Goal: Task Accomplishment & Management: Complete application form

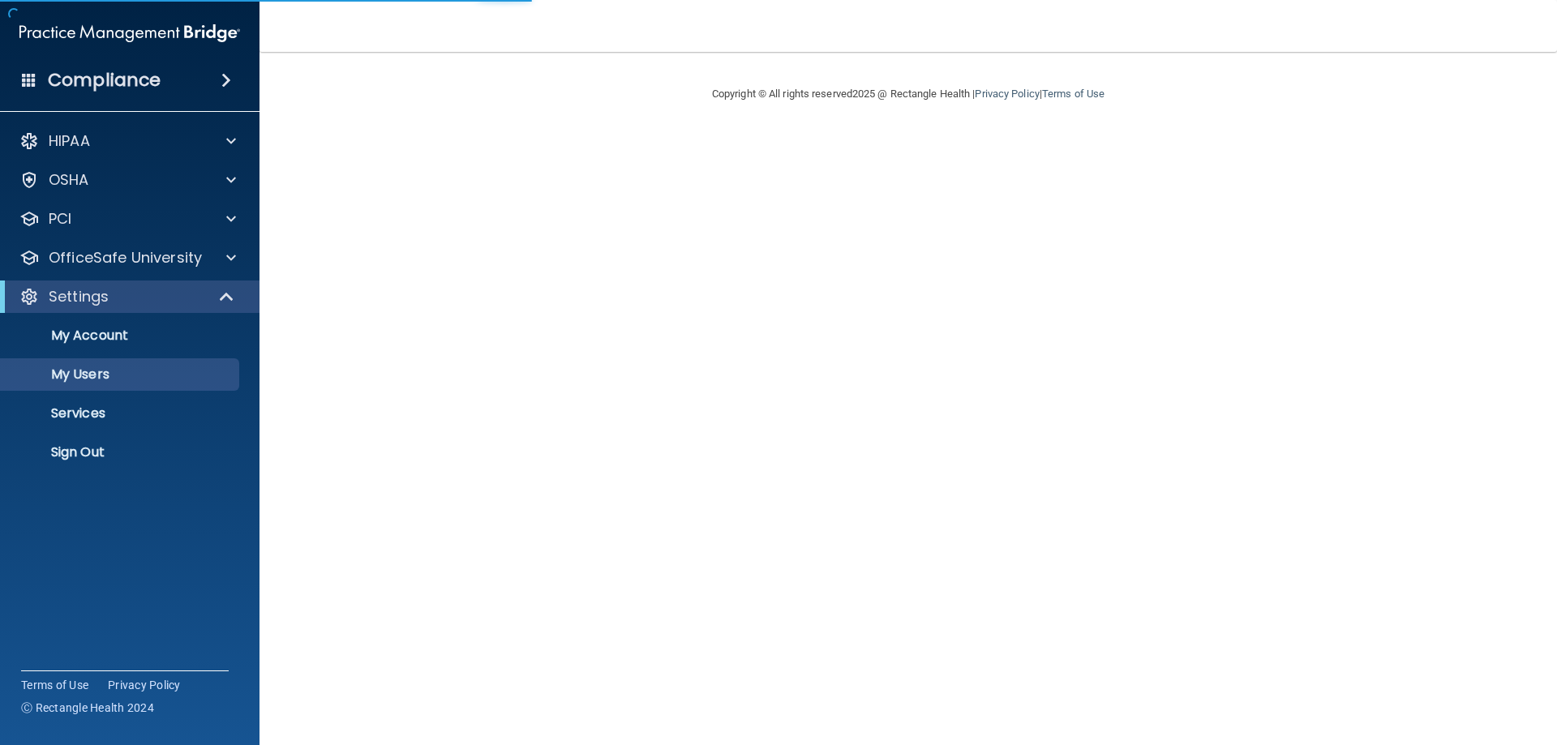
select select "20"
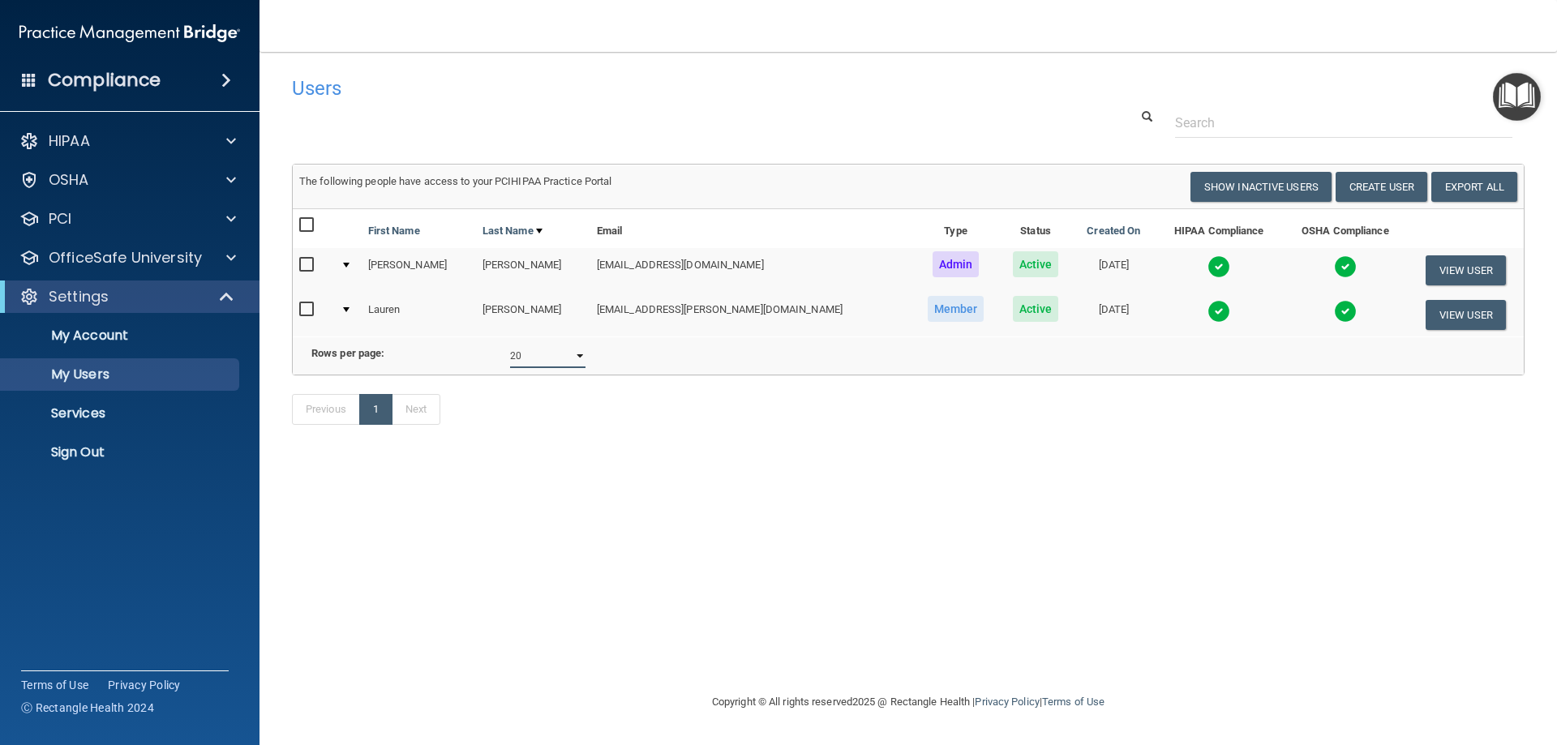
click at [570, 365] on select "10 20 30 40 all" at bounding box center [547, 356] width 75 height 24
click at [582, 360] on select "10 20 30 40 all" at bounding box center [547, 356] width 75 height 24
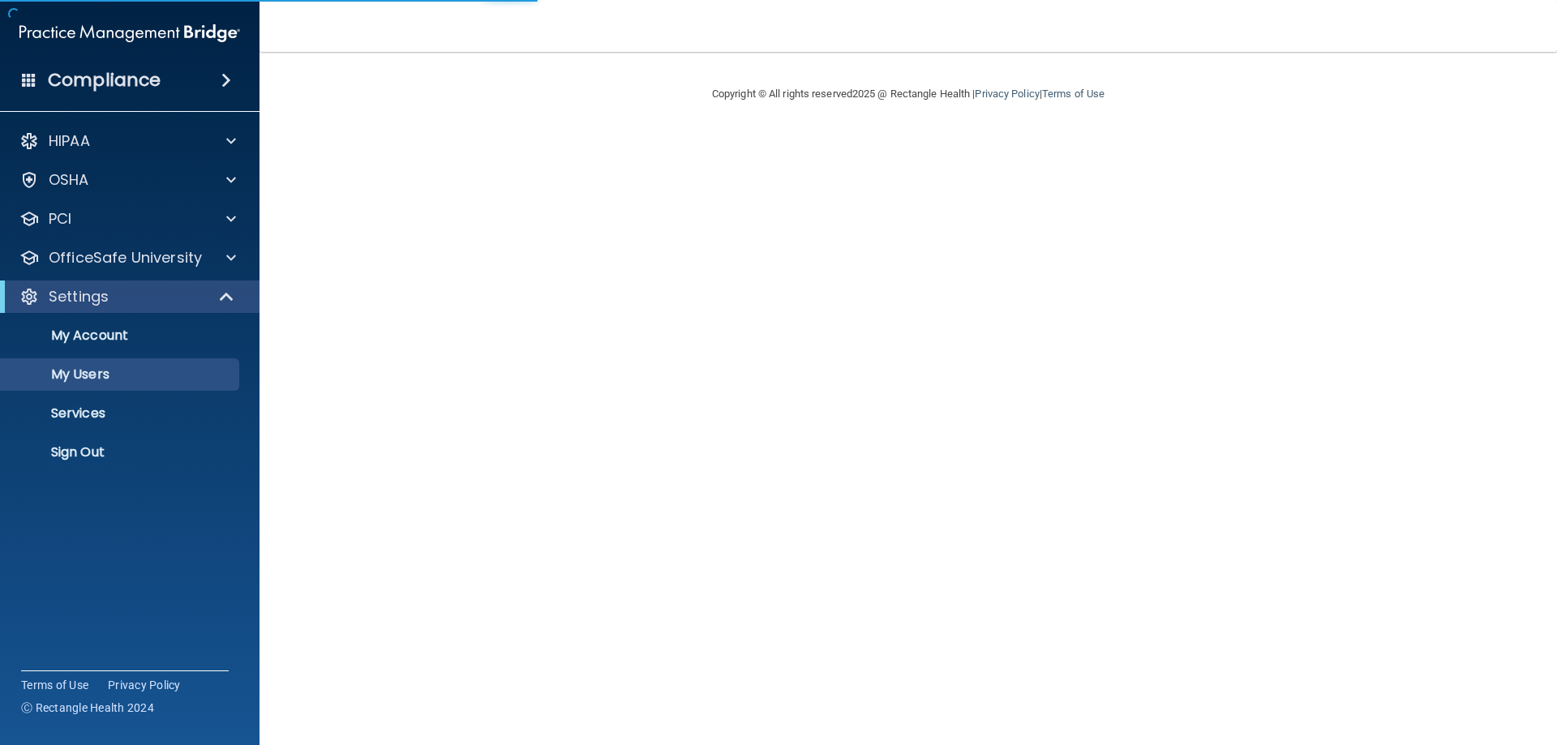
select select "20"
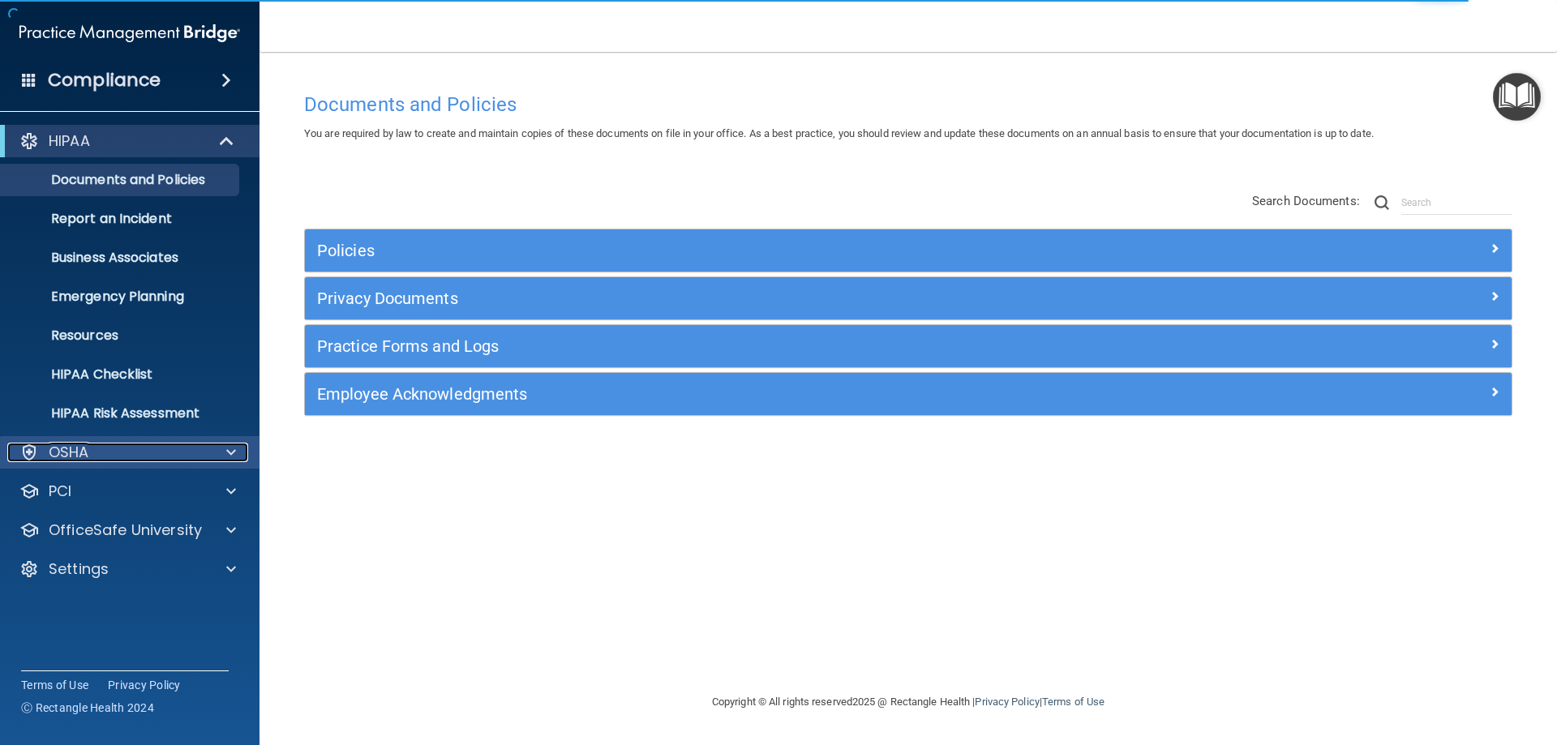
click at [108, 457] on div "OSHA" at bounding box center [107, 452] width 201 height 19
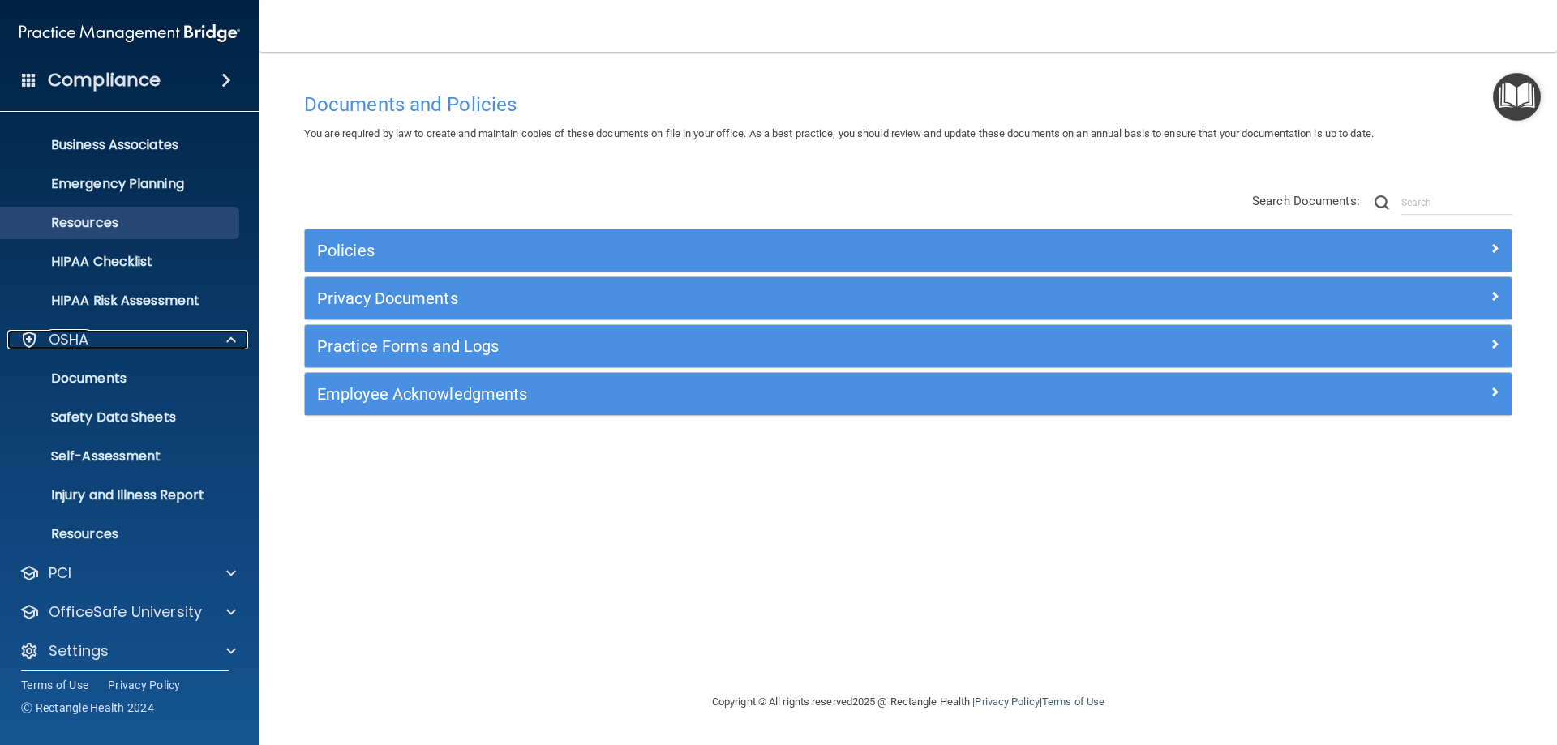
scroll to position [122, 0]
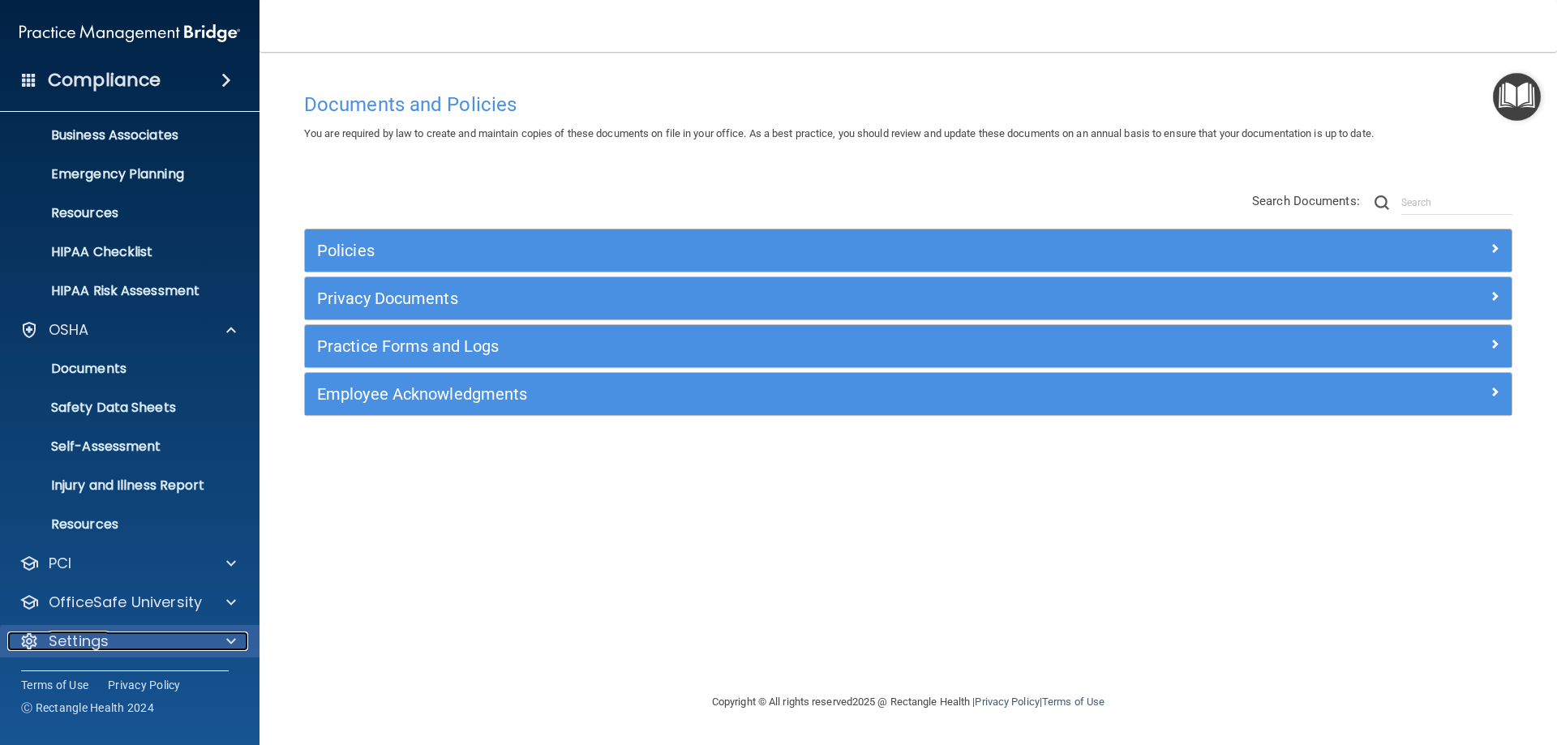
click at [125, 643] on div "Settings" at bounding box center [107, 641] width 201 height 19
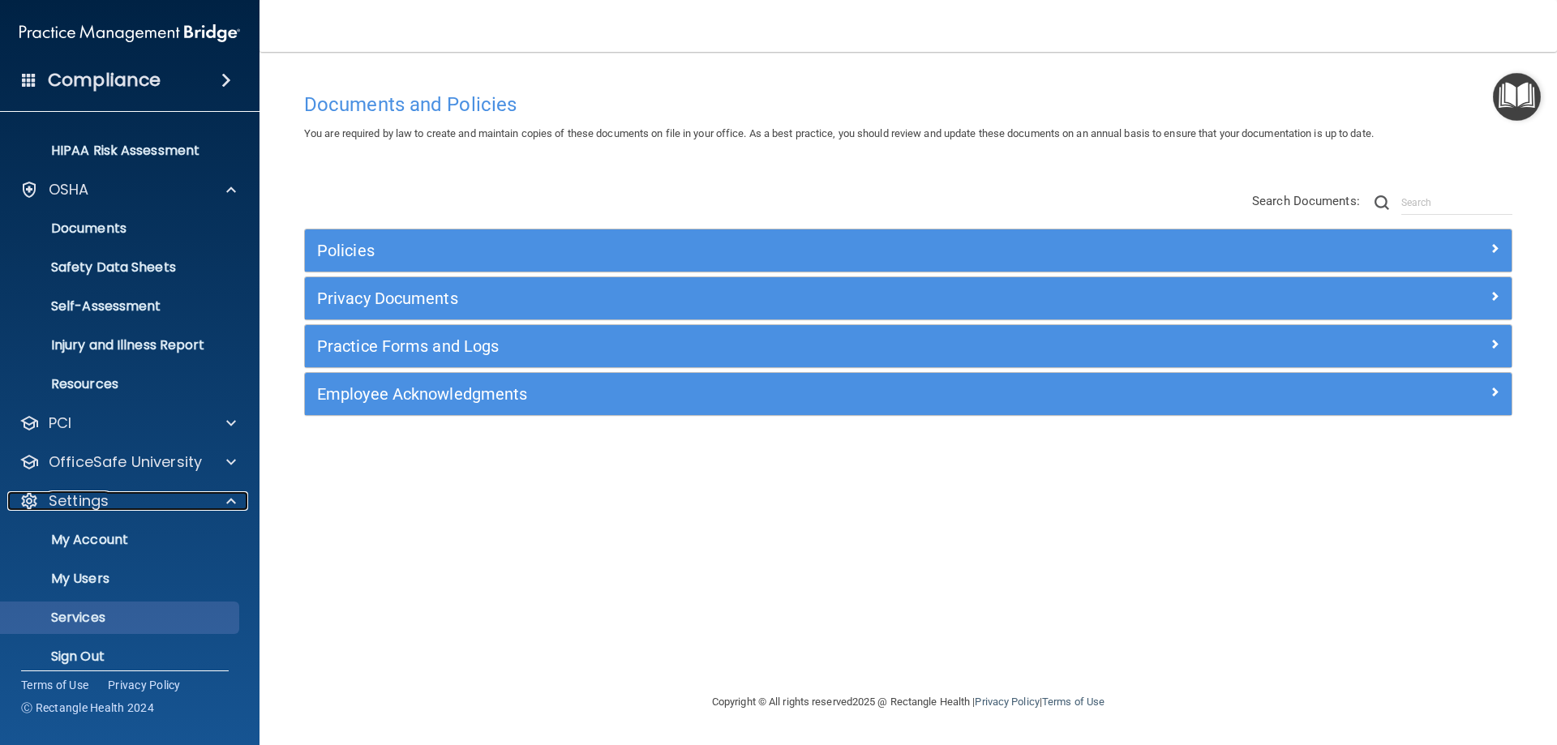
scroll to position [278, 0]
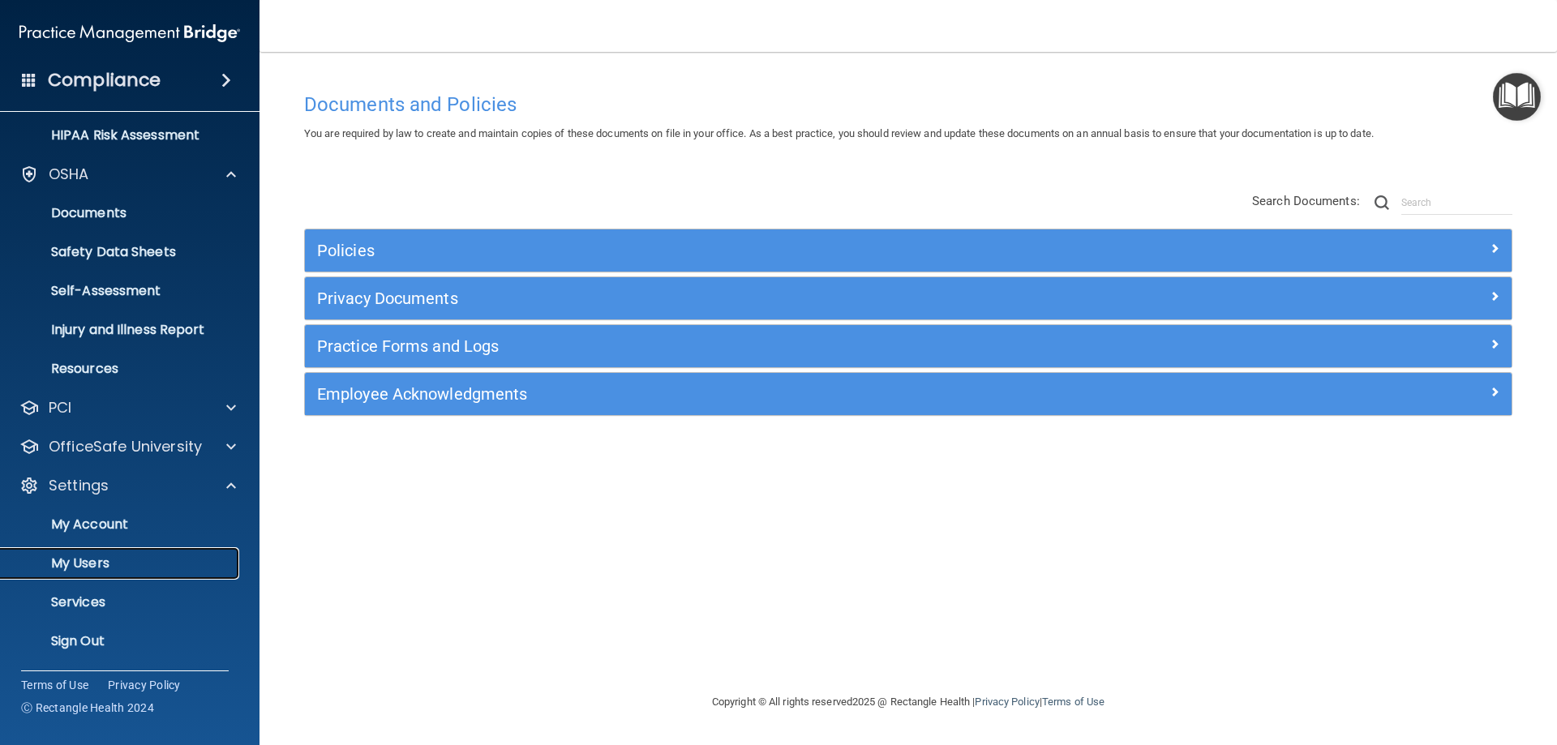
click at [123, 552] on link "My Users" at bounding box center [111, 563] width 255 height 32
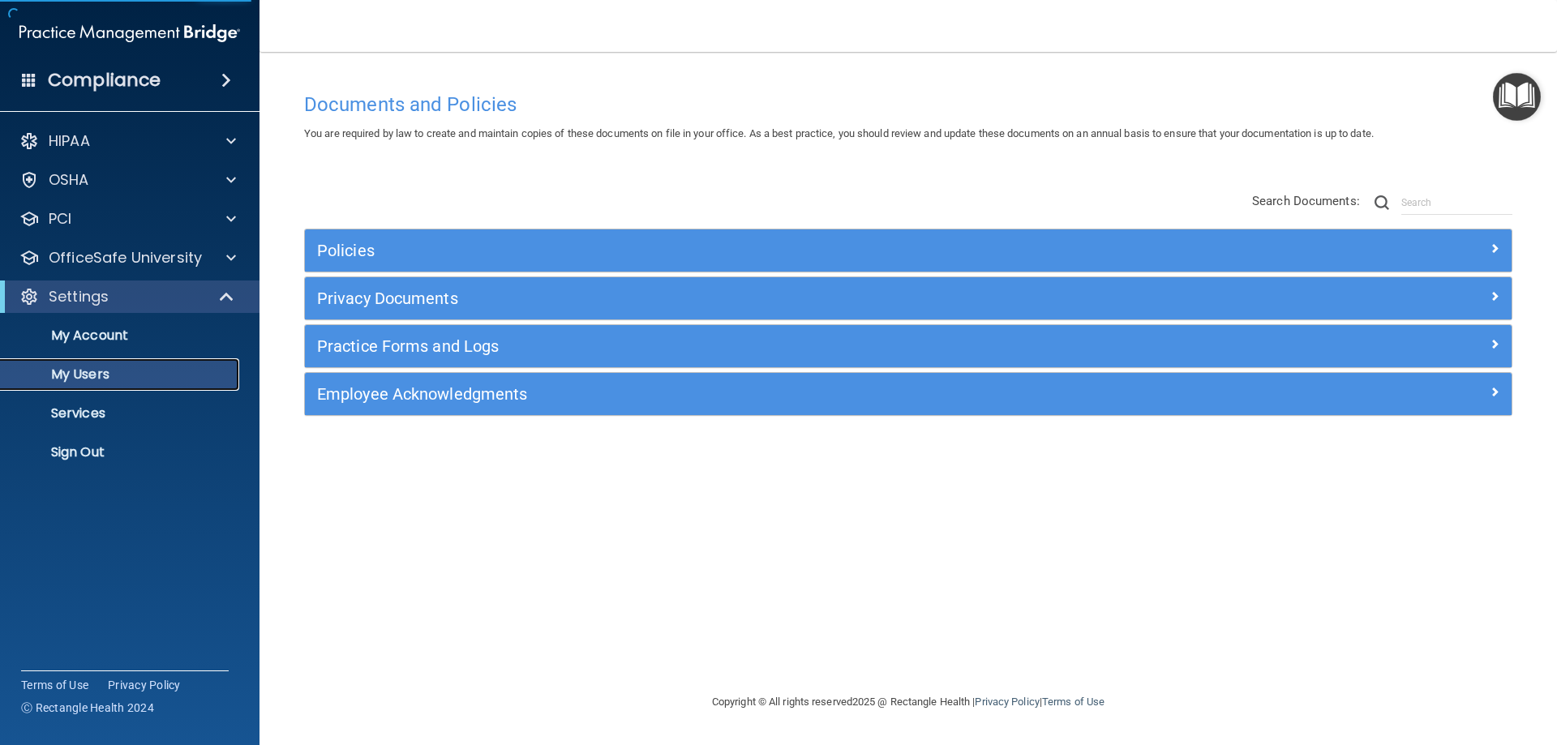
select select "20"
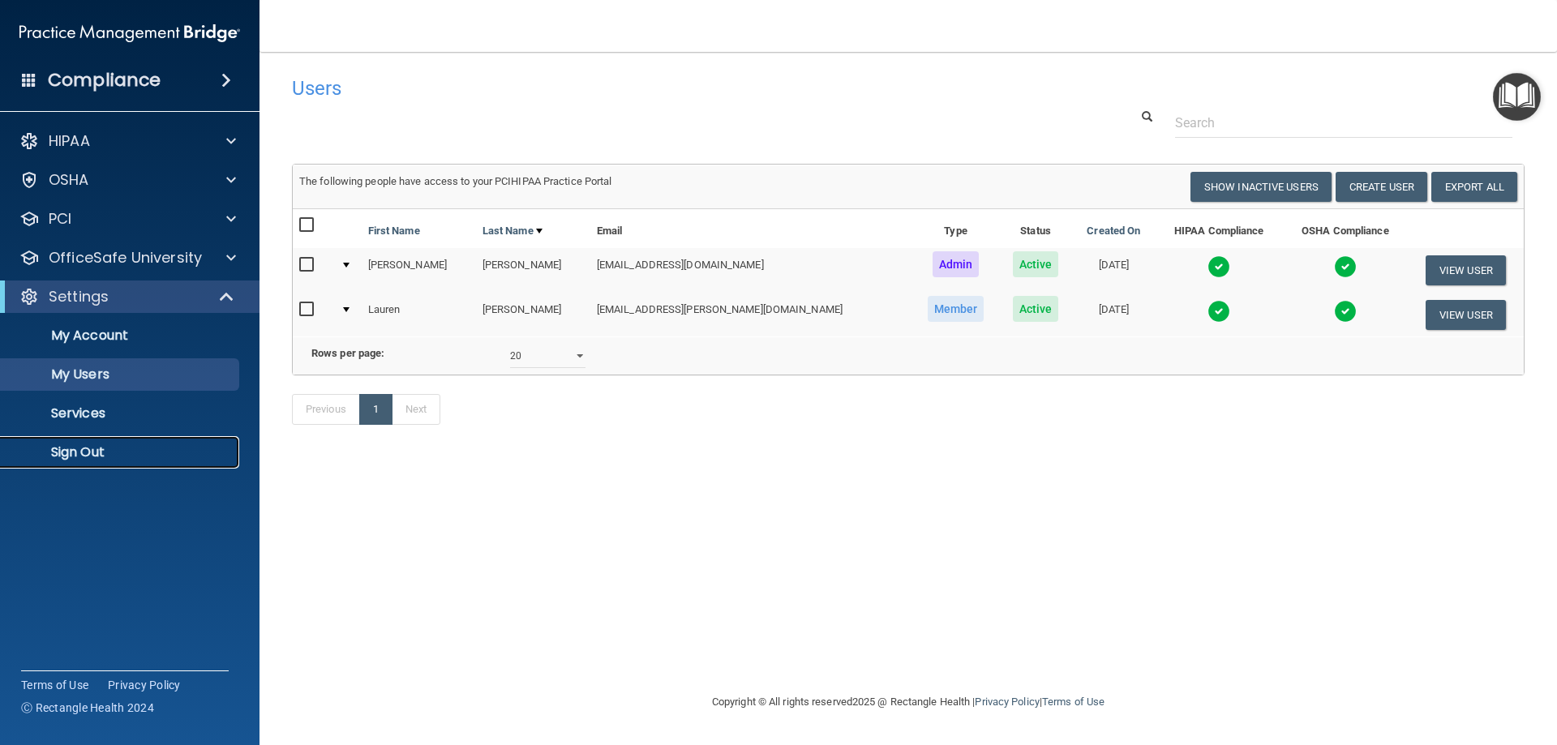
click at [107, 456] on p "Sign Out" at bounding box center [121, 452] width 221 height 16
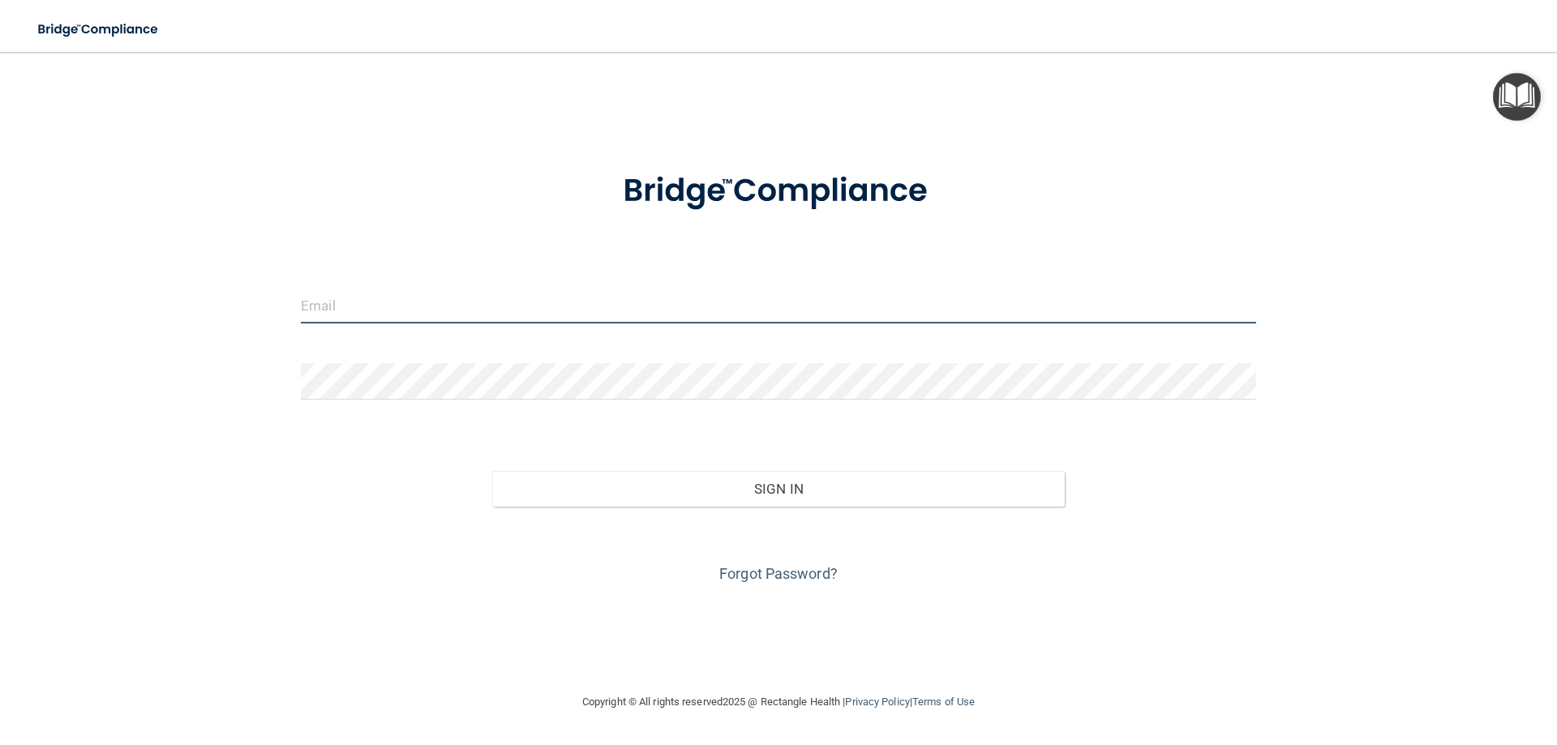
type input "[EMAIL_ADDRESS][DOMAIN_NAME]"
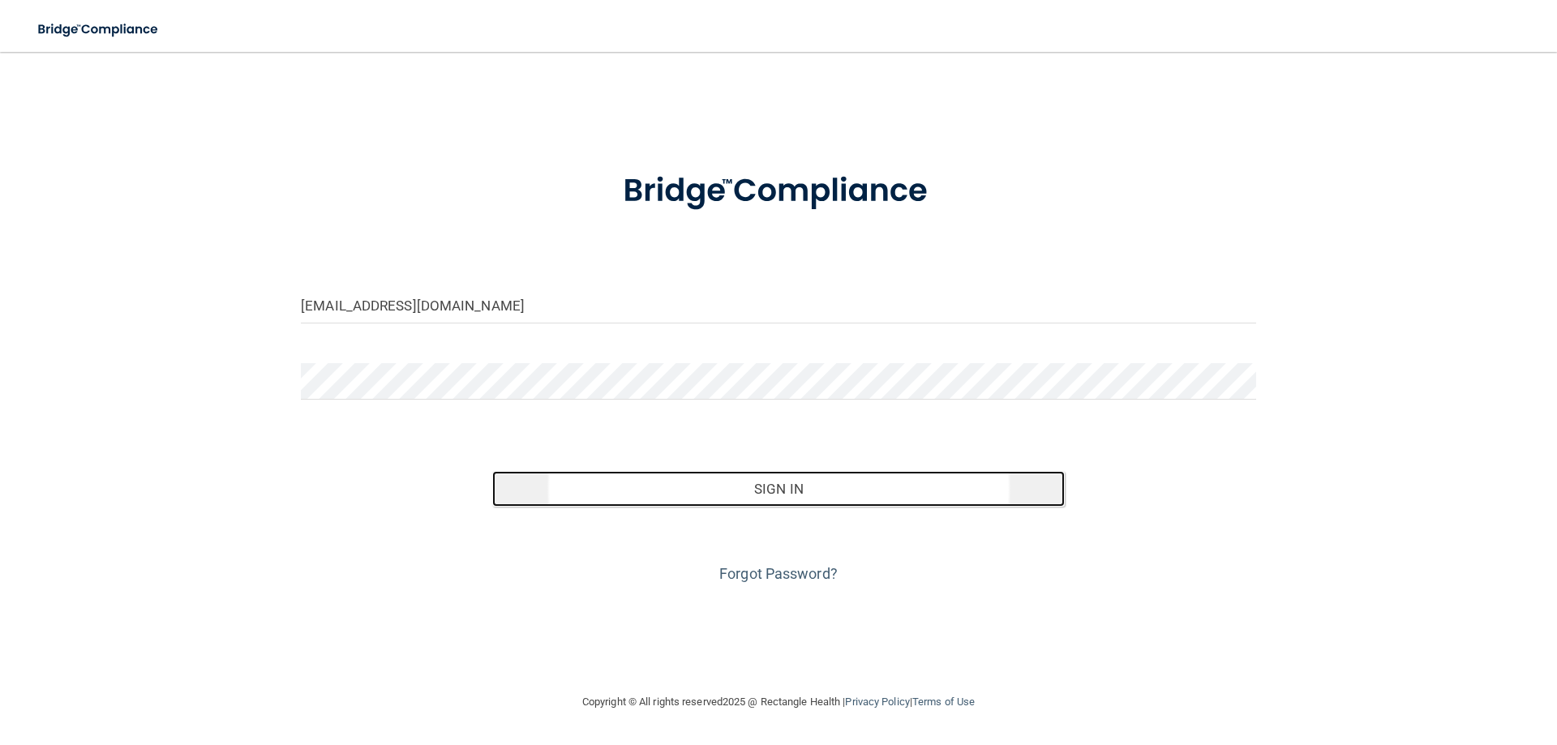
click at [737, 488] on button "Sign In" at bounding box center [778, 489] width 573 height 36
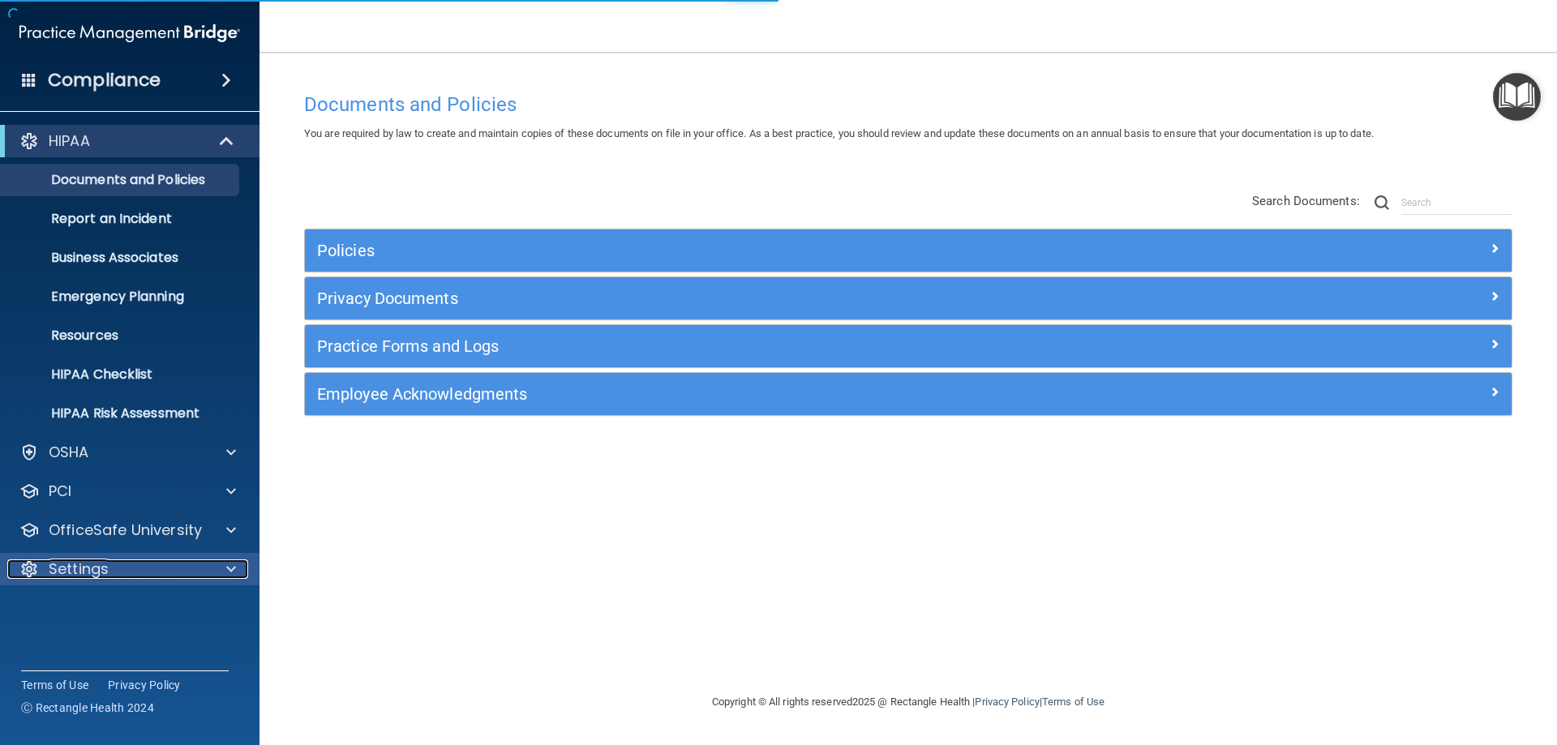
click at [178, 562] on div "Settings" at bounding box center [107, 569] width 201 height 19
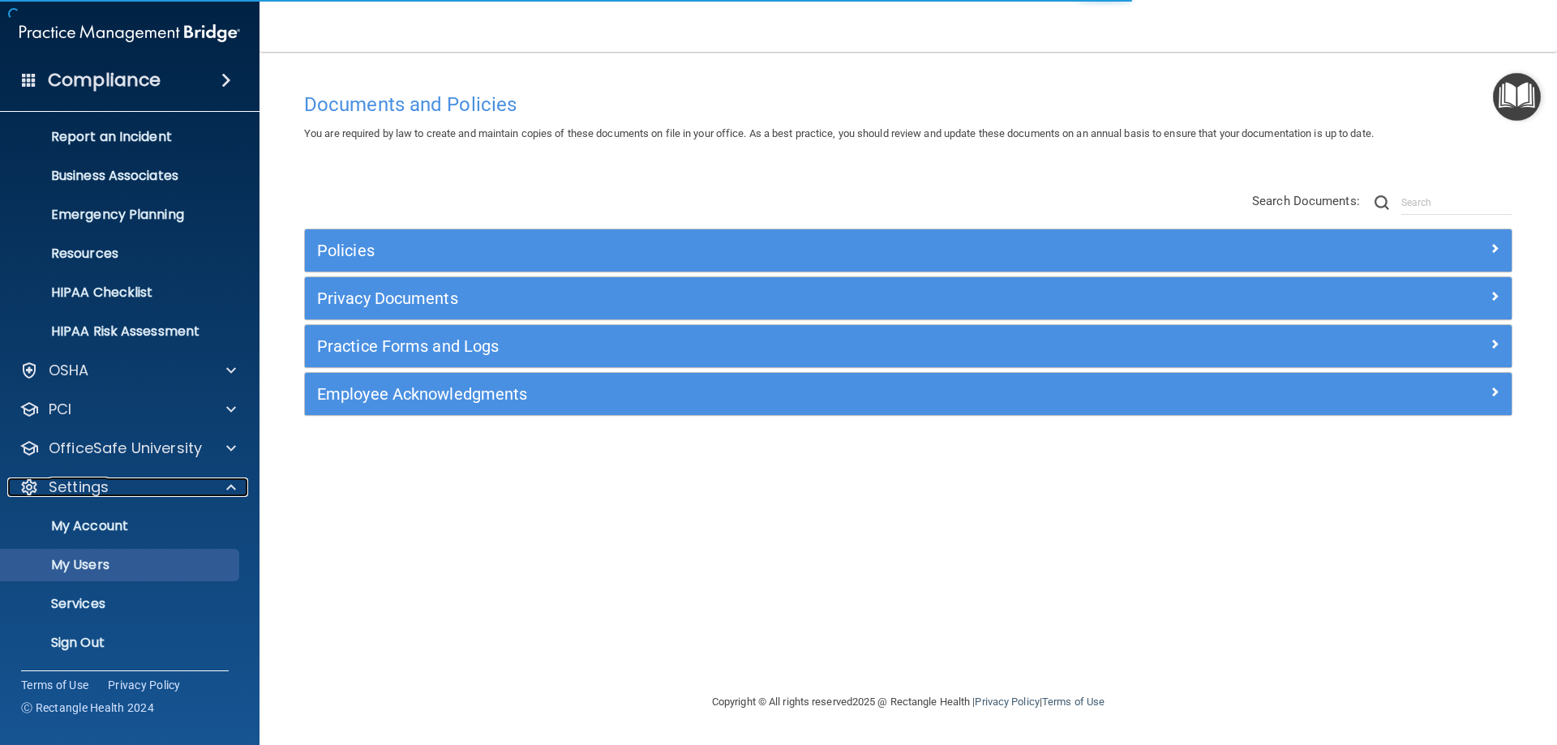
scroll to position [83, 0]
click at [168, 566] on p "My Users" at bounding box center [121, 564] width 221 height 16
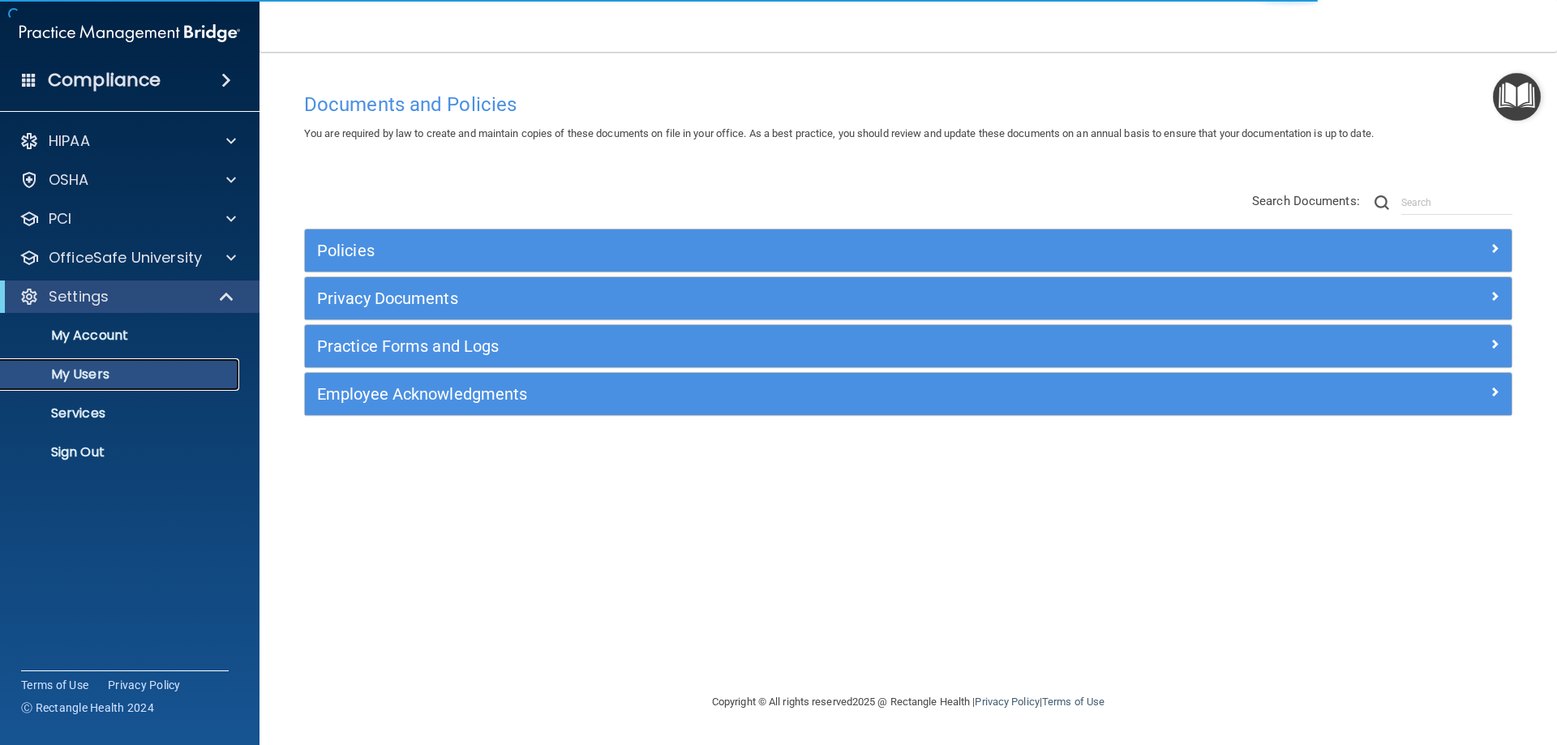
select select "20"
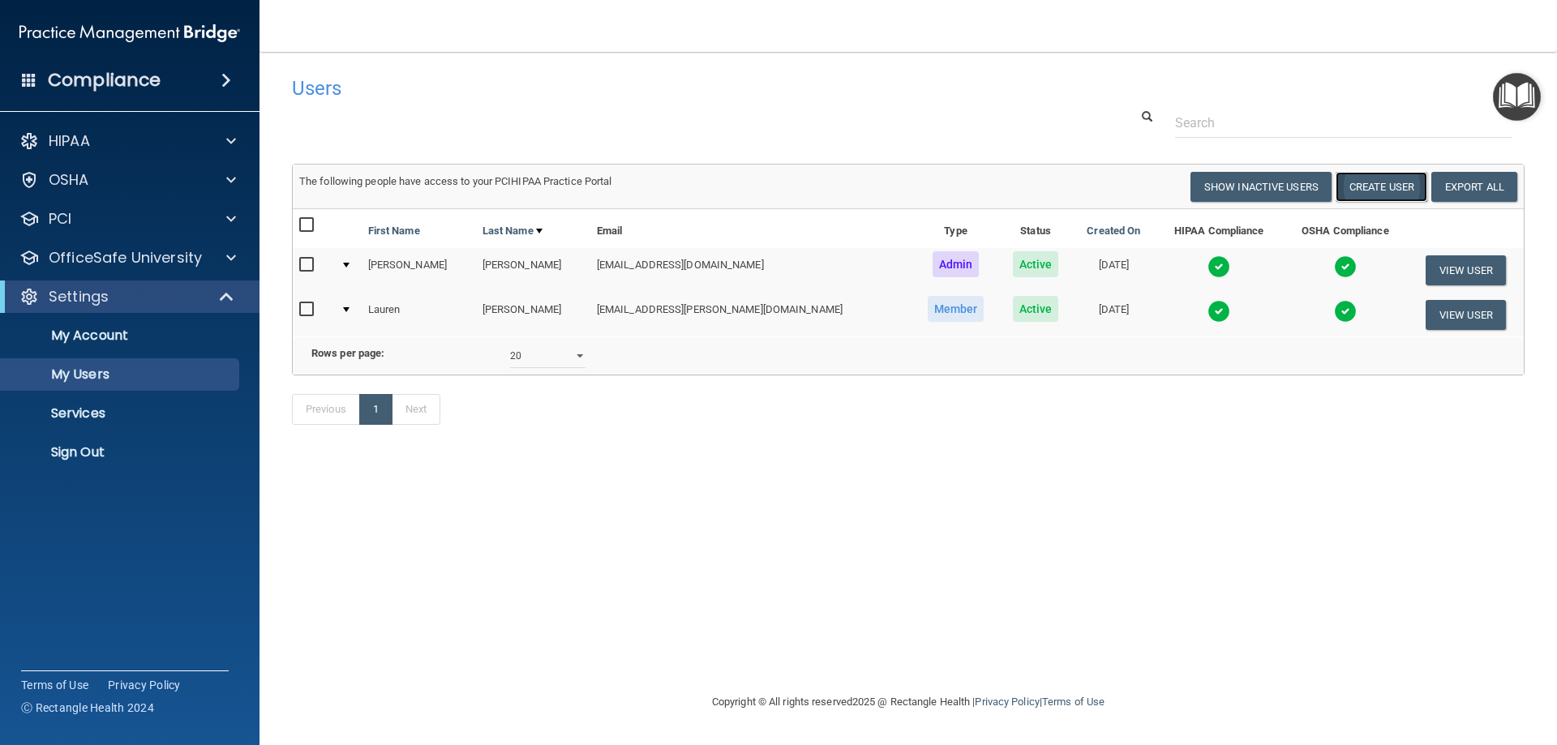
click at [1382, 182] on button "Create User" at bounding box center [1382, 187] width 92 height 30
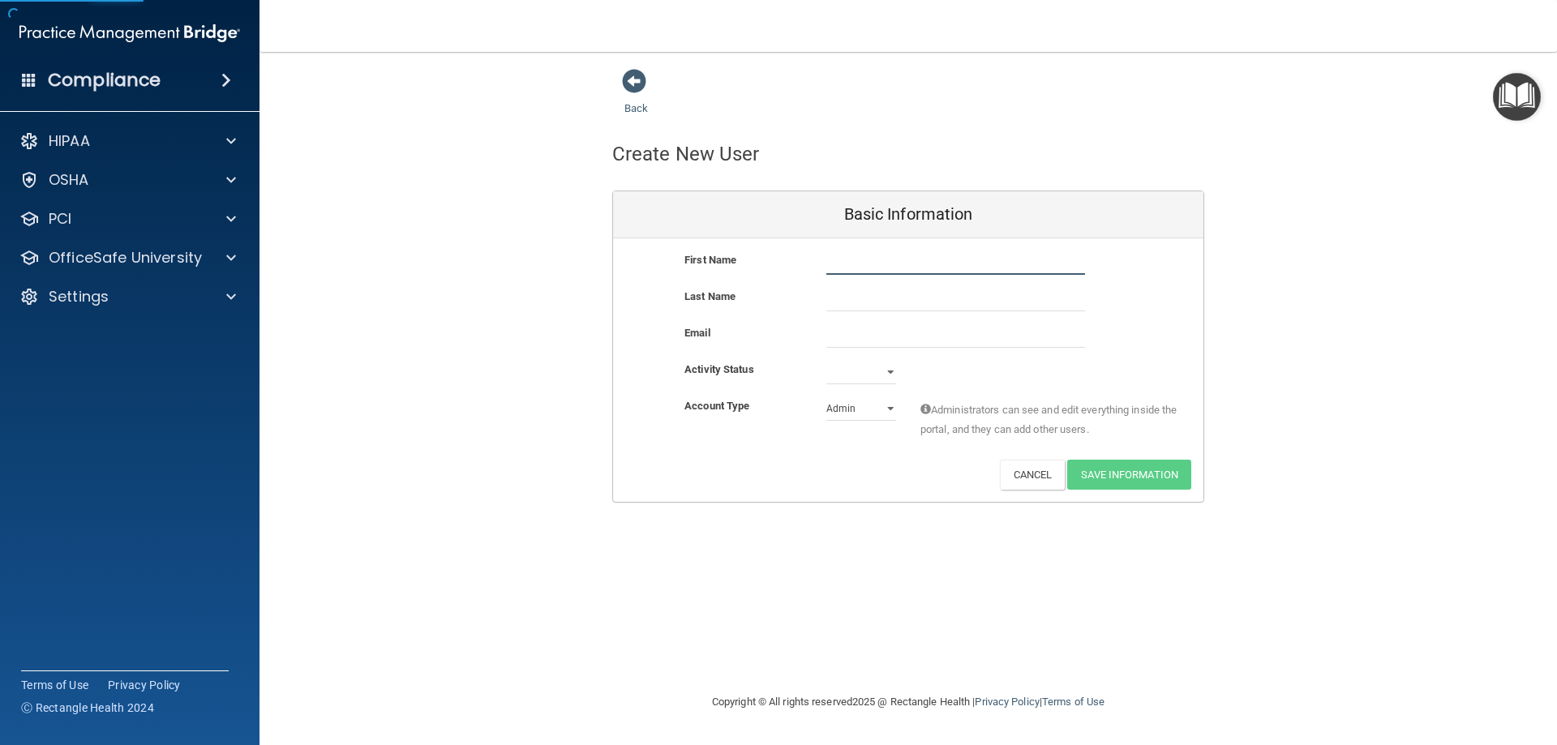
click at [861, 260] on input "text" at bounding box center [955, 263] width 259 height 24
type input "Kissila"
type input "[PERSON_NAME]"
click at [872, 340] on input "email" at bounding box center [955, 336] width 259 height 24
paste input "[EMAIL_ADDRESS][DOMAIN_NAME]"
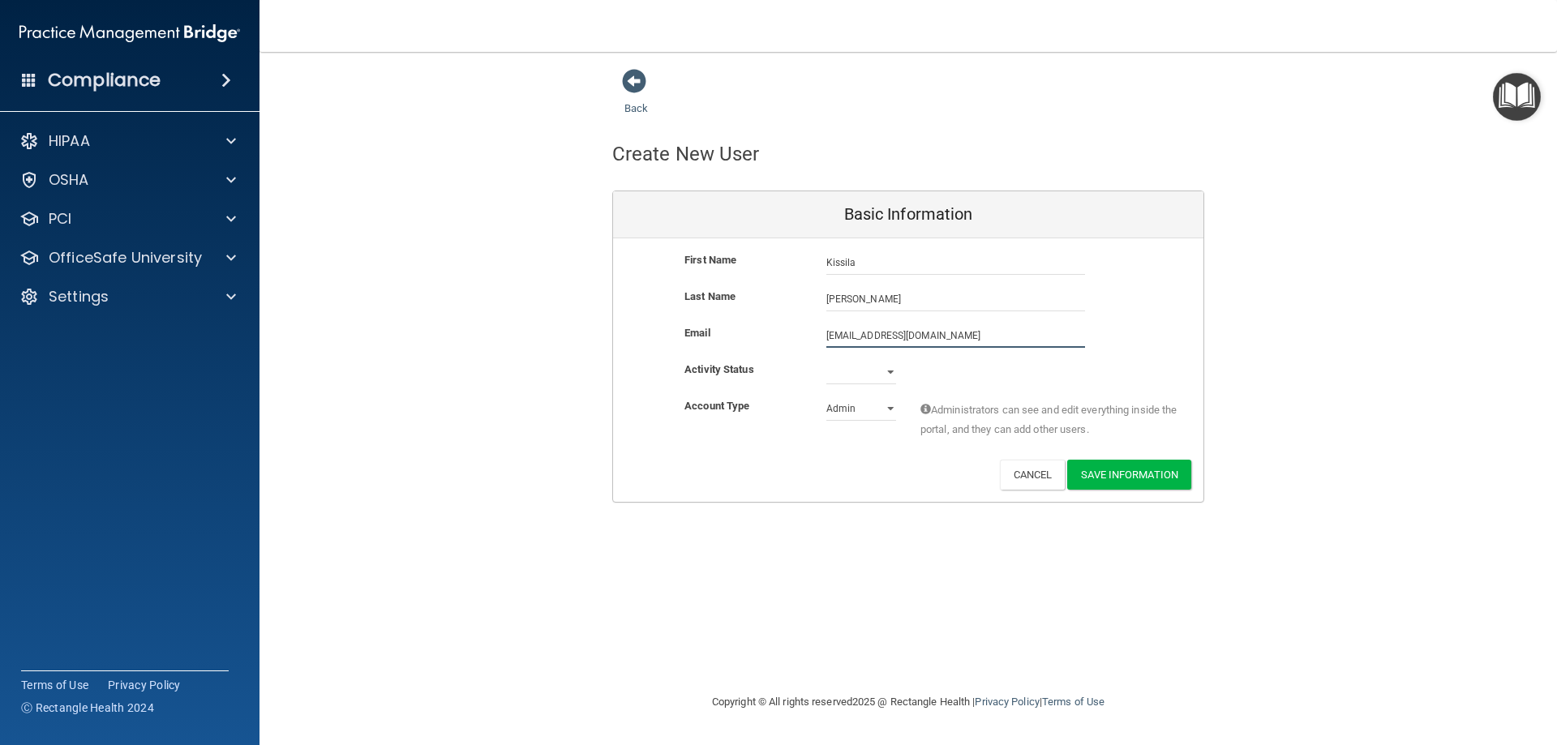
type input "[EMAIL_ADDRESS][DOMAIN_NAME]"
click at [885, 367] on select "Active Inactive" at bounding box center [861, 372] width 70 height 24
select select "active"
click at [826, 360] on select "Active Inactive" at bounding box center [861, 372] width 70 height 24
click at [889, 418] on select "Admin Member" at bounding box center [861, 409] width 70 height 24
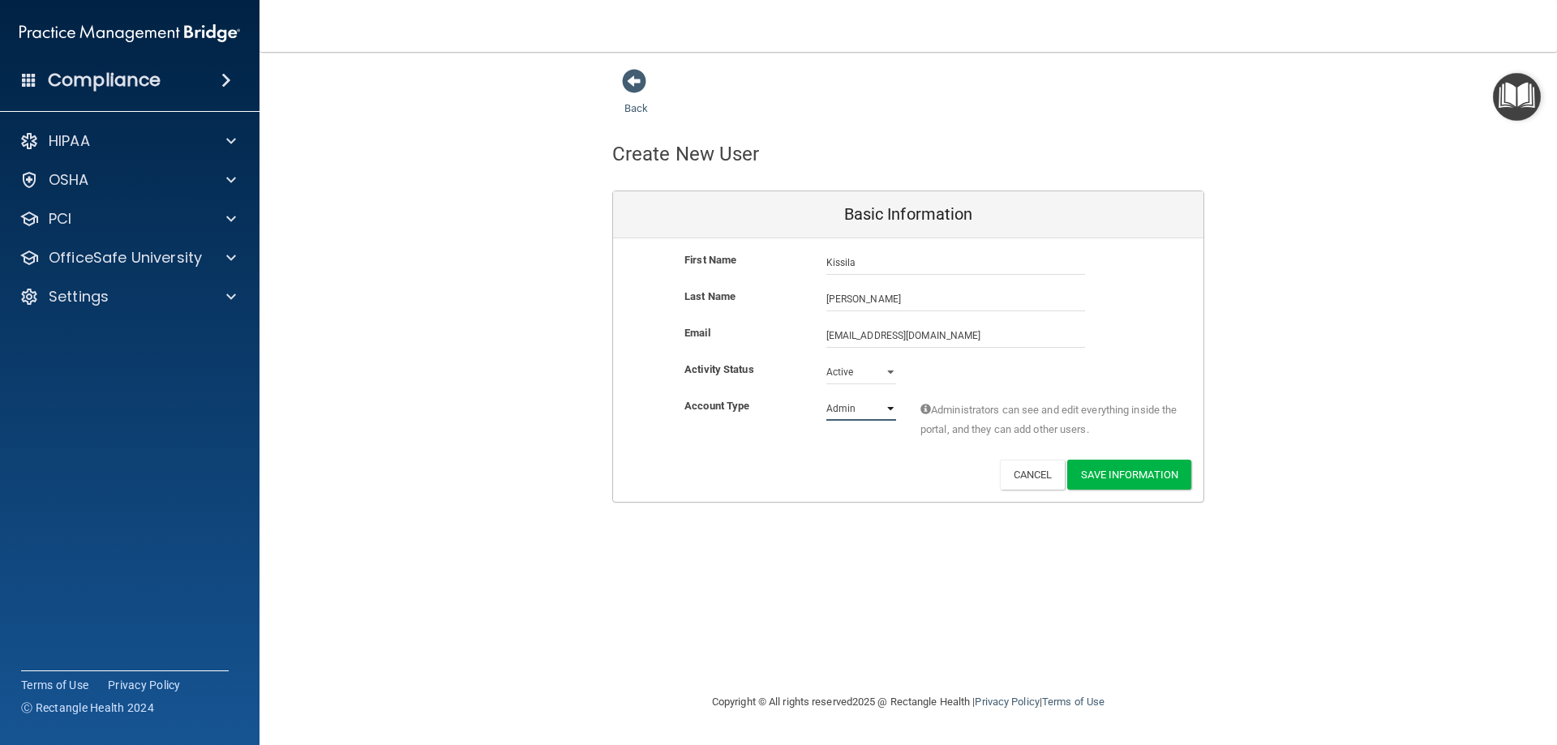
select select "practice_member"
click at [826, 397] on select "Admin Member" at bounding box center [861, 409] width 70 height 24
click at [1122, 483] on button "Save Information" at bounding box center [1129, 475] width 124 height 30
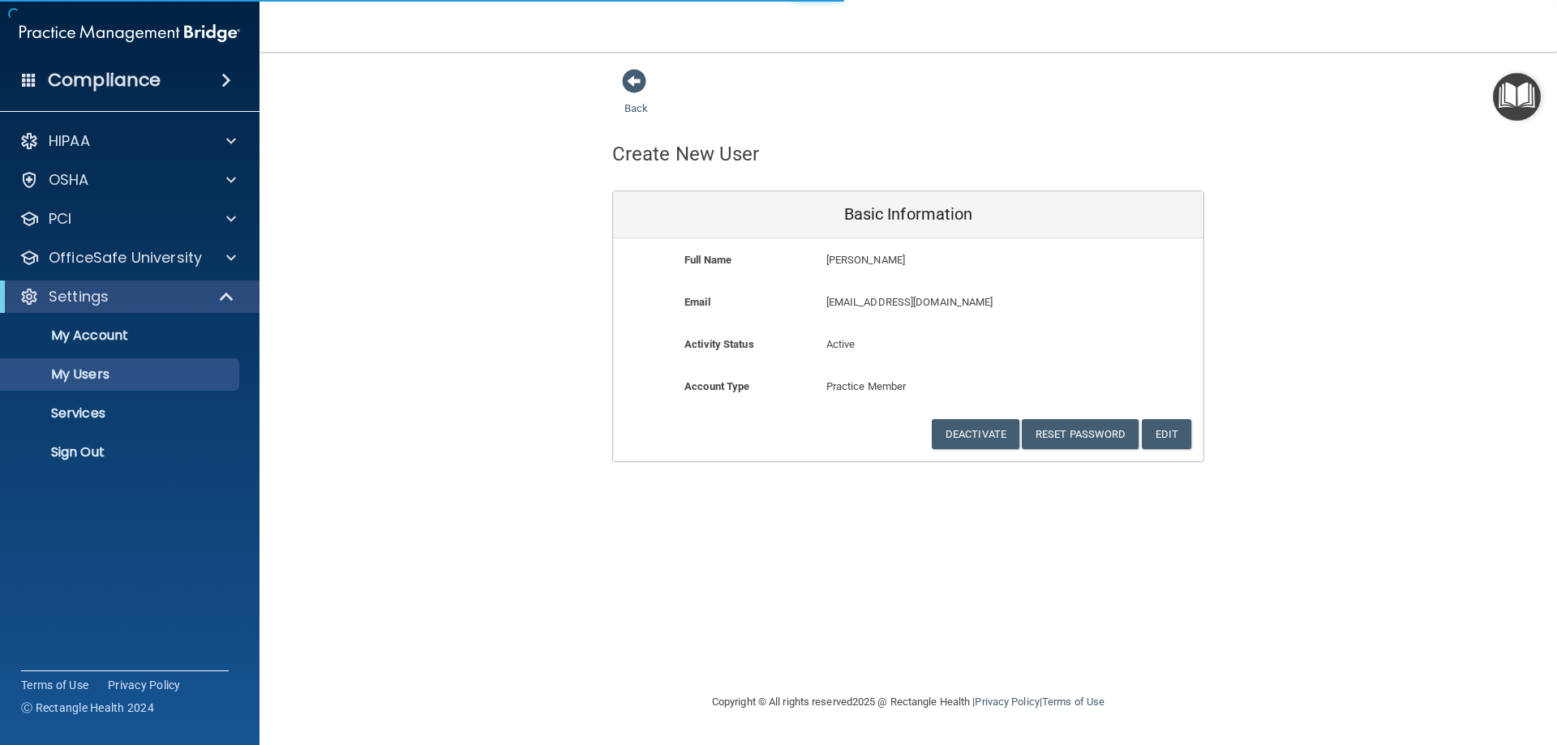
select select "20"
